Goal: Transaction & Acquisition: Purchase product/service

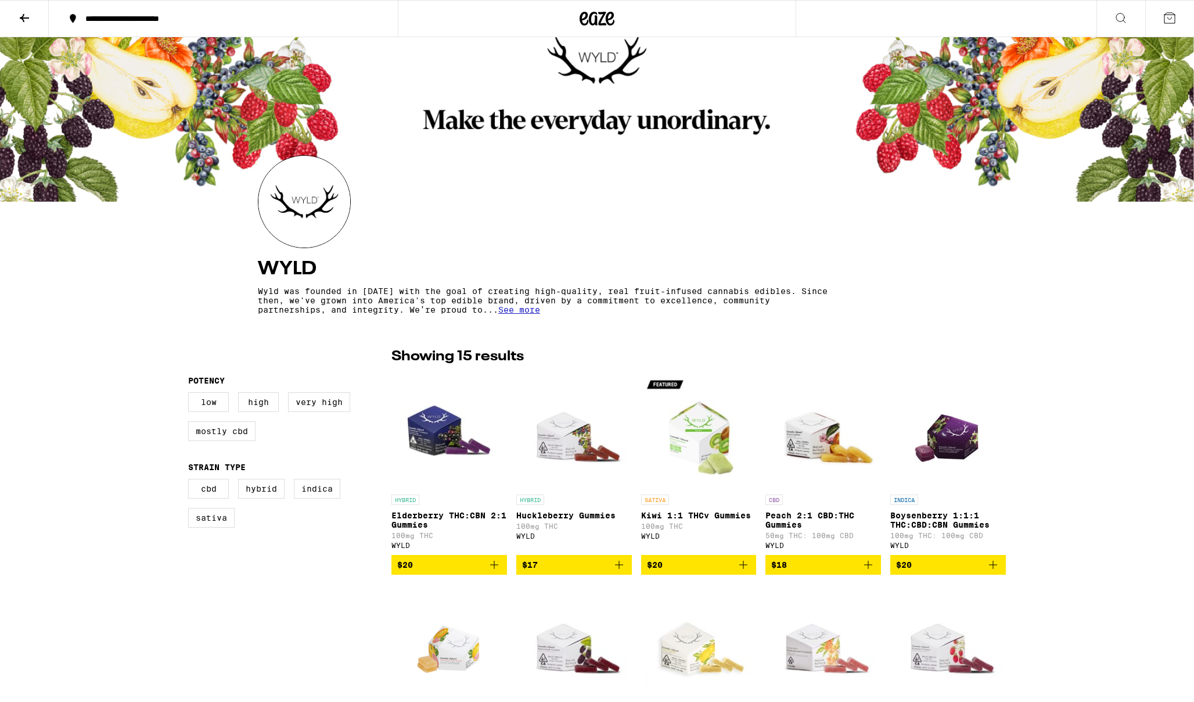
click at [639, 407] on div "HYBRID Elderberry THC:CBN 2:1 Gummies 100mg THC WYLD $20 HYBRID Huckleberry Gum…" at bounding box center [699, 684] width 615 height 625
click at [639, 523] on div "HYBRID Elderberry THC:CBN 2:1 Gummies 100mg THC WYLD $20 HYBRID Huckleberry Gum…" at bounding box center [699, 684] width 615 height 625
click at [639, 639] on div "HYBRID Elderberry THC:CBN 2:1 Gummies 100mg THC WYLD $20 HYBRID Huckleberry Gum…" at bounding box center [699, 684] width 615 height 625
click at [755, 58] on div at bounding box center [597, 119] width 1194 height 164
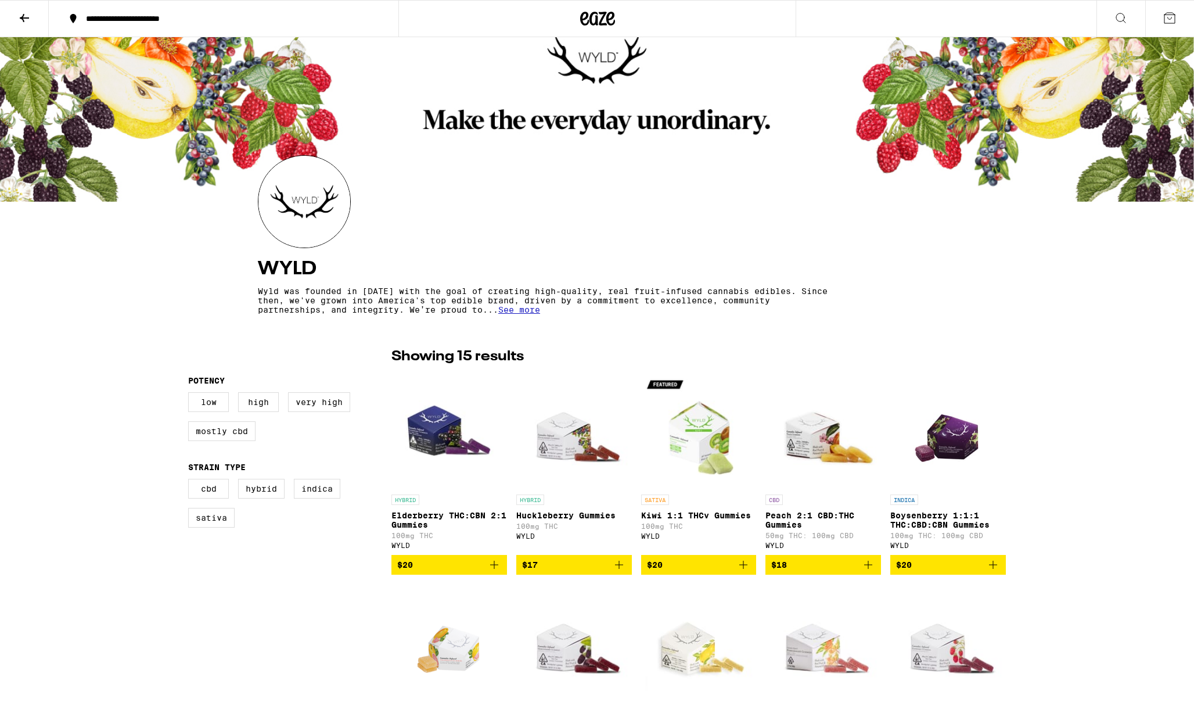
click at [755, 174] on section "[PERSON_NAME] was founded in [DATE] with the goal of creating high-quality, rea…" at bounding box center [597, 236] width 697 height 163
click at [755, 290] on p "Wyld was founded in [DATE] with the goal of creating high-quality, real fruit-i…" at bounding box center [546, 300] width 576 height 28
click at [755, 407] on img "Open page for Kiwi 1:1 THCv Gummies from WYLD" at bounding box center [699, 430] width 116 height 116
click at [755, 523] on div "SATIVA Kiwi 1:1 THCv Gummies 100mg THC WYLD" at bounding box center [699, 521] width 116 height 55
click at [755, 639] on img "Open page for Pear 1:1 THC:CBG Gummies from WYLD" at bounding box center [699, 642] width 116 height 116
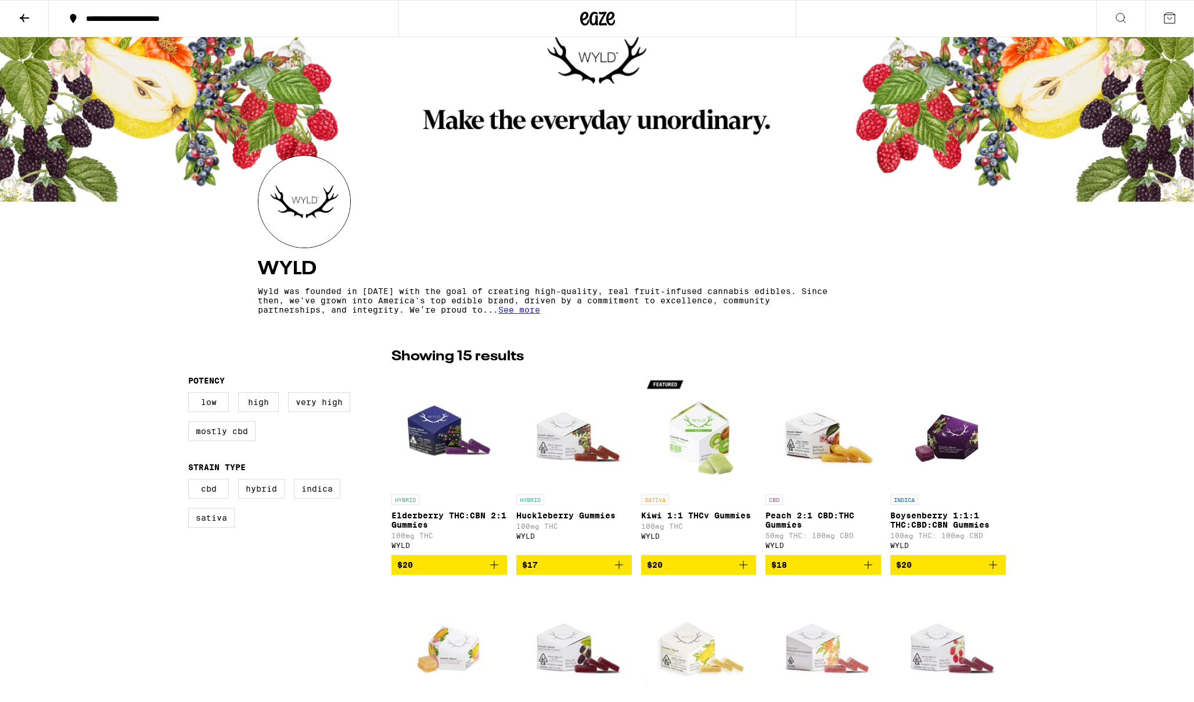
click at [871, 58] on div at bounding box center [597, 119] width 1194 height 164
click at [871, 174] on section "[PERSON_NAME] was founded in [DATE] with the goal of creating high-quality, rea…" at bounding box center [597, 236] width 697 height 163
click at [871, 290] on div "[PERSON_NAME] was founded in [DATE] with the goal of creating high-quality, rea…" at bounding box center [597, 283] width 678 height 70
click at [871, 523] on p "Peach 2:1 CBD:THC Gummies" at bounding box center [824, 520] width 116 height 19
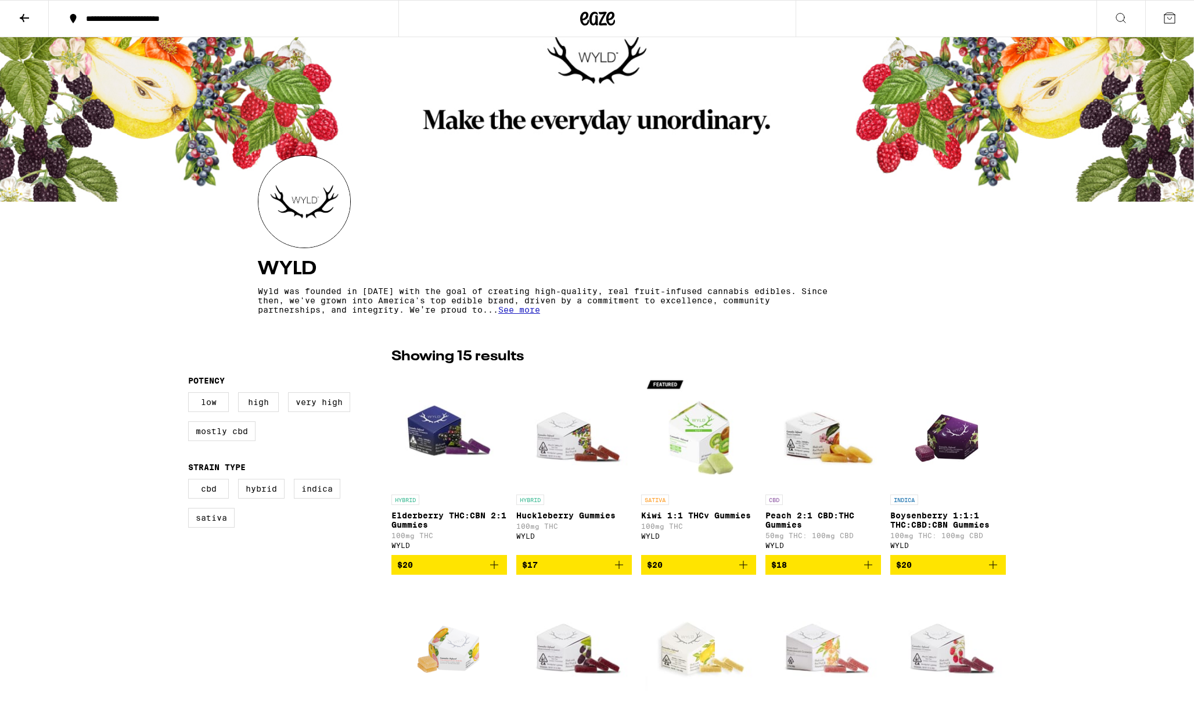
click at [871, 639] on img "Open page for Pomegranate 1:1 THC:CBD Gummies from WYLD" at bounding box center [824, 642] width 116 height 116
click at [988, 58] on div at bounding box center [597, 119] width 1194 height 164
click at [988, 290] on div "[PERSON_NAME] was founded in [DATE] with the goal of creating high-quality, rea…" at bounding box center [597, 677] width 1194 height 1280
click at [988, 407] on img "Open page for Boysenberry 1:1:1 THC:CBD:CBN Gummies from WYLD" at bounding box center [948, 430] width 83 height 116
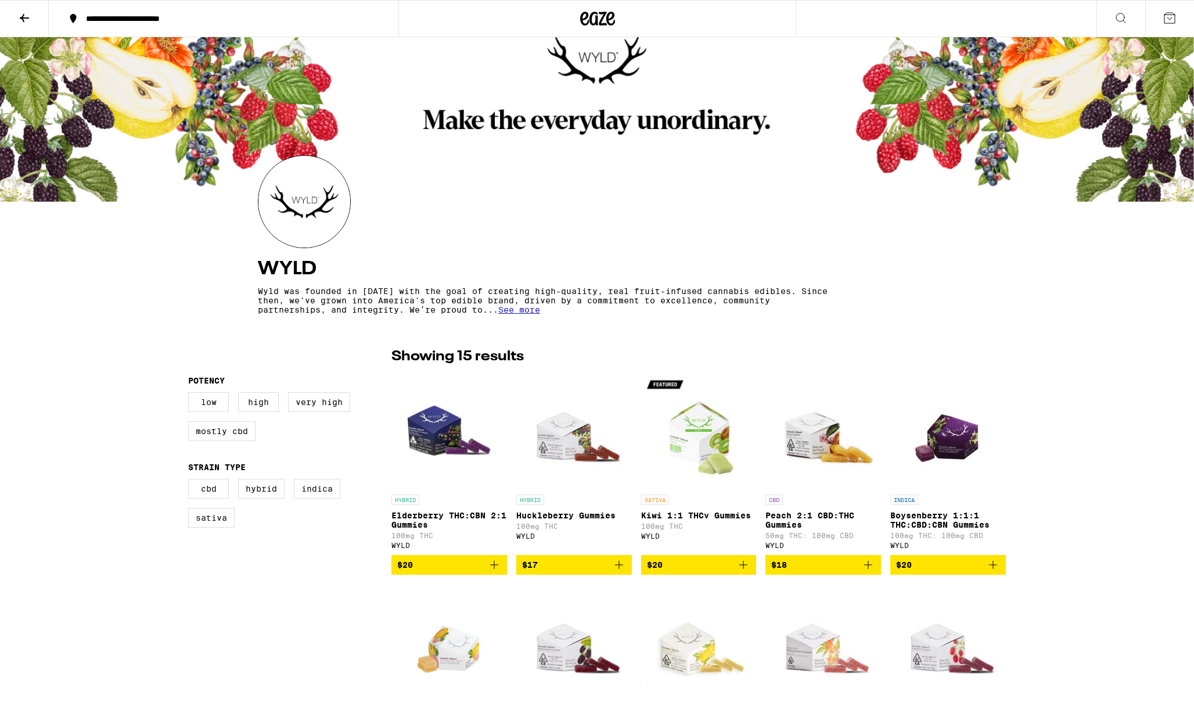
click at [988, 639] on img "Open page for Raspberry Gummies from WYLD" at bounding box center [949, 642] width 116 height 116
click at [1104, 58] on div at bounding box center [597, 119] width 1194 height 164
click at [1104, 174] on div at bounding box center [597, 119] width 1194 height 164
click at [1104, 407] on div "[PERSON_NAME] was founded in [DATE] with the goal of creating high-quality, rea…" at bounding box center [597, 677] width 1194 height 1280
